Goal: Information Seeking & Learning: Check status

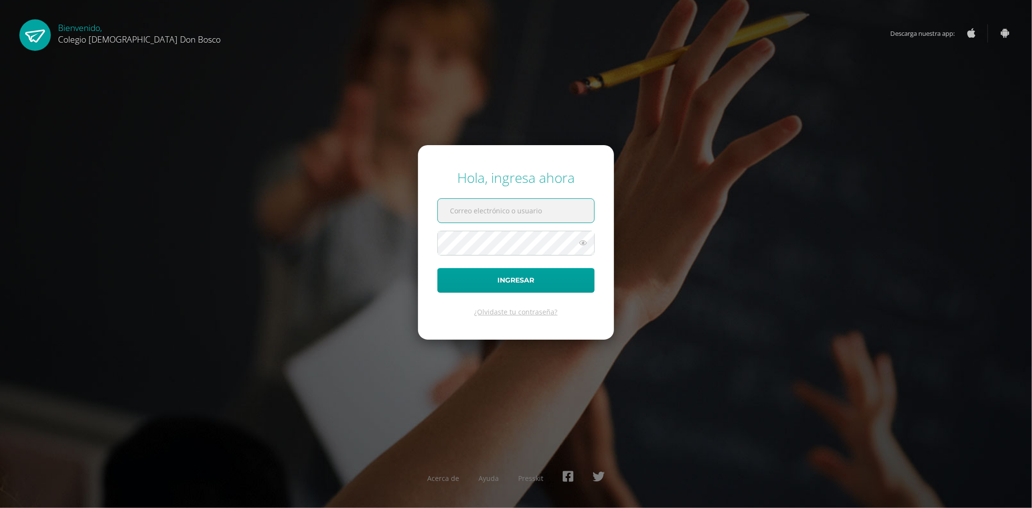
type input "[EMAIL_ADDRESS][DOMAIN_NAME]"
click at [526, 205] on input "fdardondb24@gmail.com" at bounding box center [516, 211] width 156 height 24
click at [534, 278] on button "Ingresar" at bounding box center [515, 280] width 157 height 25
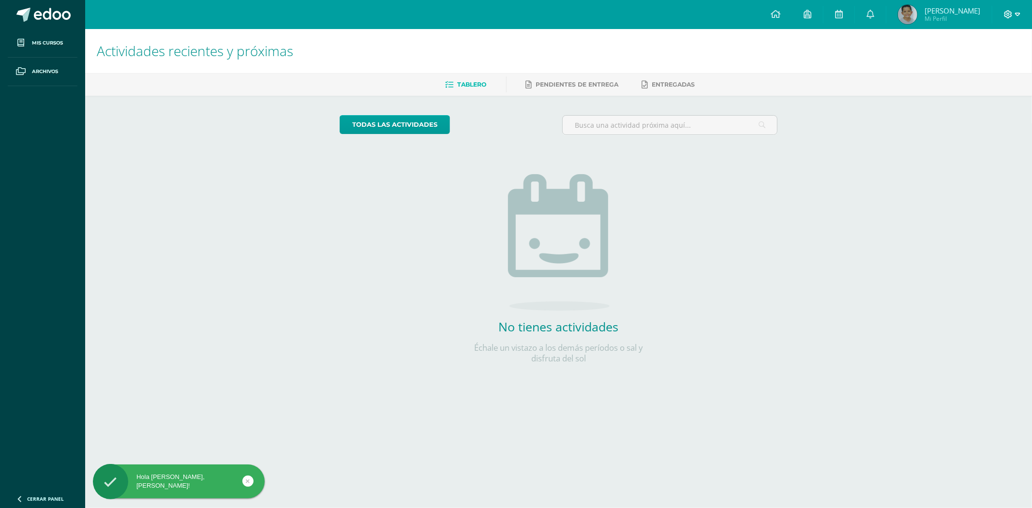
click at [1018, 13] on icon at bounding box center [1017, 14] width 5 height 3
click at [980, 64] on span "Cerrar sesión" at bounding box center [988, 65] width 44 height 9
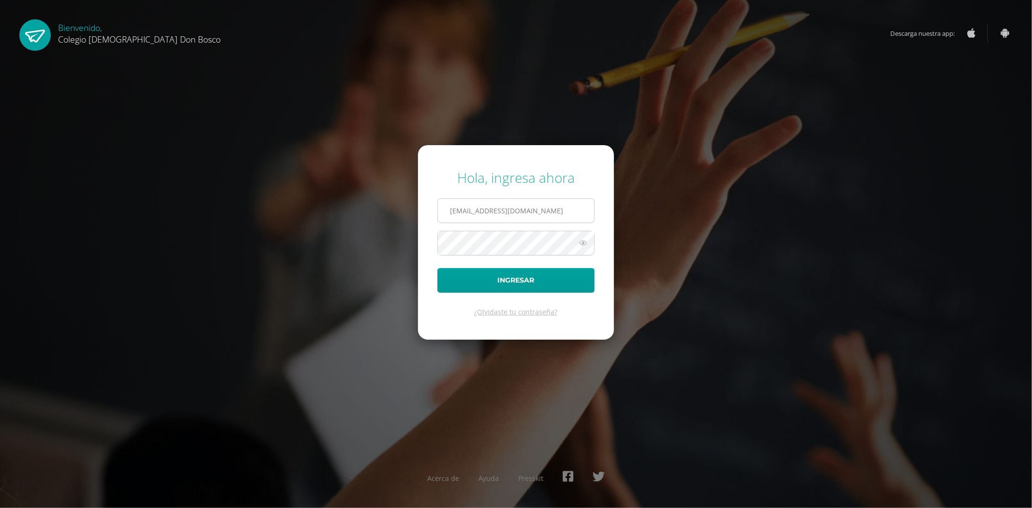
click at [541, 215] on input "fdardondb24@gmail.com" at bounding box center [516, 211] width 156 height 24
type input "jdardondb24@gmail.com"
click at [504, 270] on button "Ingresar" at bounding box center [515, 280] width 157 height 25
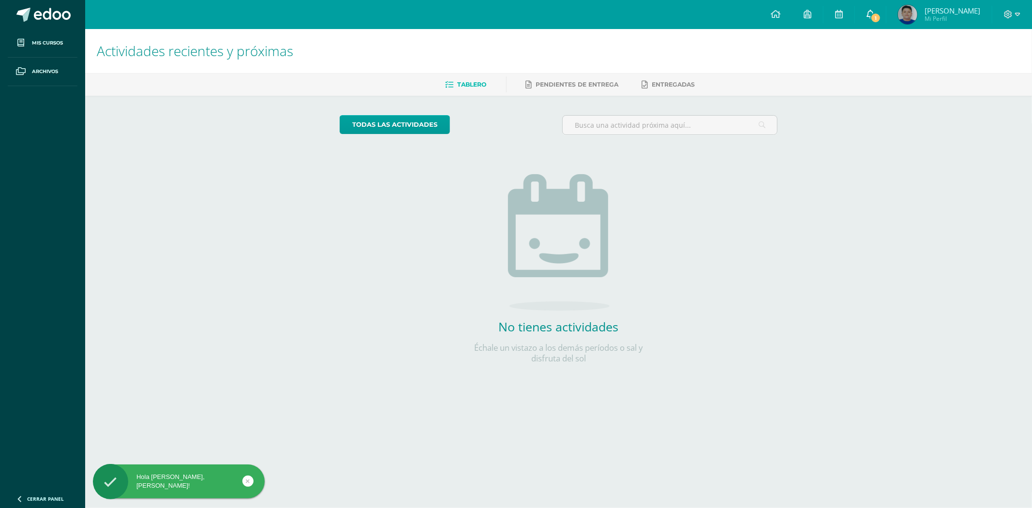
click at [881, 11] on link "1" at bounding box center [870, 14] width 31 height 29
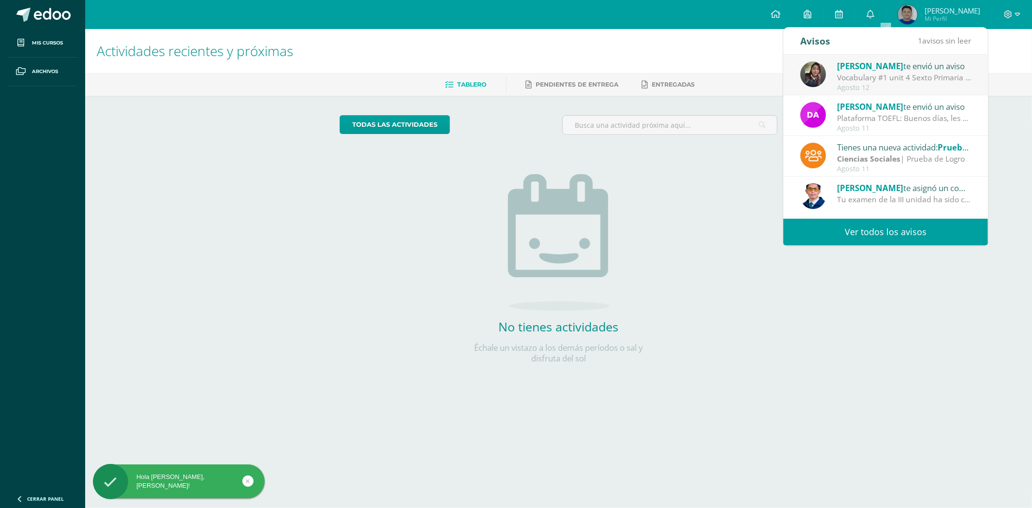
click at [883, 81] on div "Vocabulary #1 unit 4 Sexto Primaria A - B - C: Estimados Padres de Familia y Al…" at bounding box center [904, 77] width 135 height 11
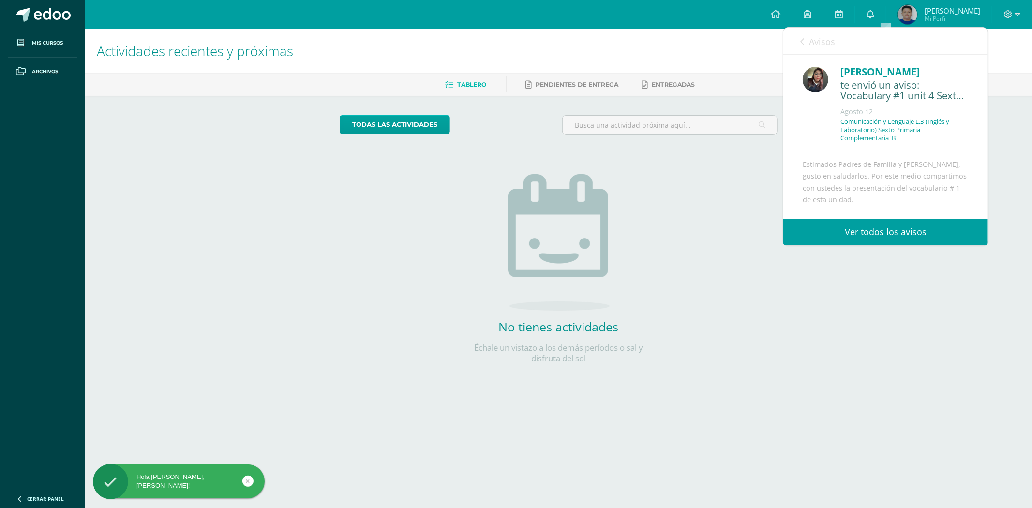
click at [891, 230] on link "Ver todos los avisos" at bounding box center [886, 232] width 205 height 27
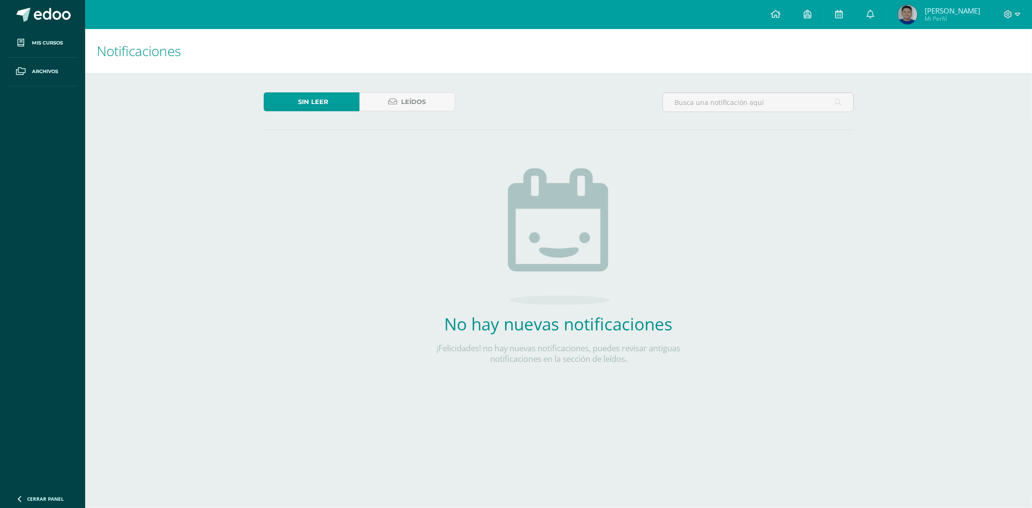
click at [433, 90] on div "Sin leer Leídos No hay nuevas notificaciones ¡Felicidades! no hay nuevas notifi…" at bounding box center [558, 244] width 629 height 342
click at [428, 95] on link "Leídos" at bounding box center [408, 101] width 96 height 19
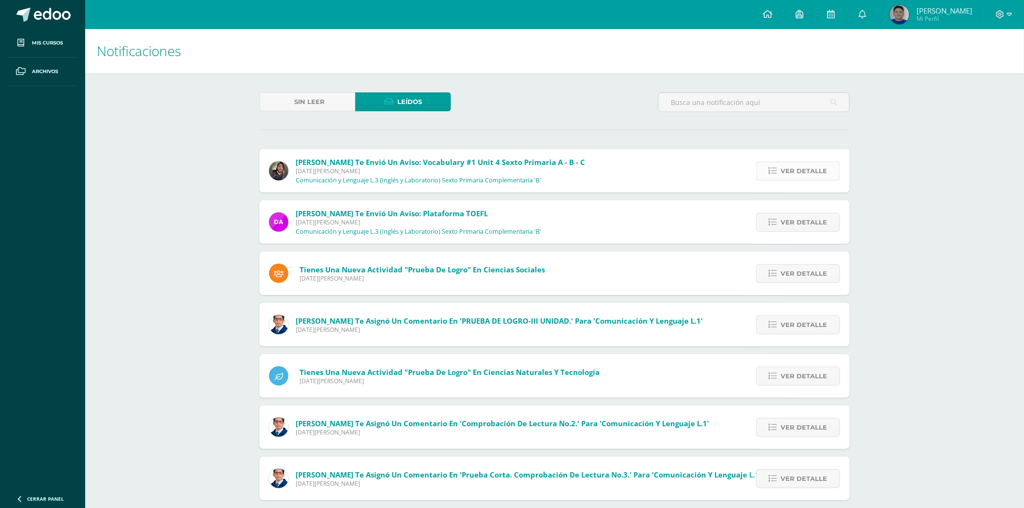
click at [816, 163] on span "Ver detalle" at bounding box center [804, 171] width 46 height 18
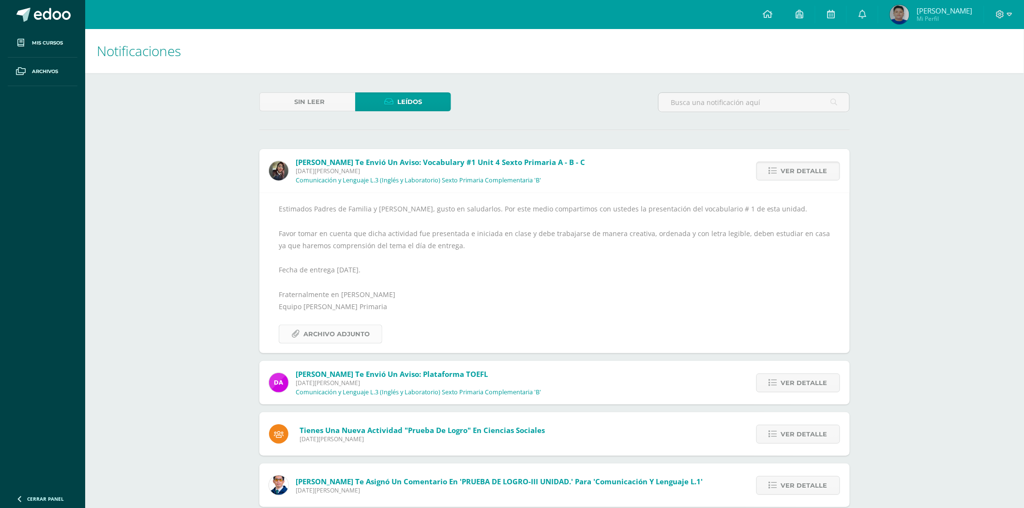
click at [344, 330] on span "Archivo Adjunto" at bounding box center [336, 334] width 66 height 18
click at [1008, 11] on icon at bounding box center [1009, 14] width 5 height 9
click at [980, 71] on link "Cerrar sesión" at bounding box center [974, 66] width 76 height 14
